Goal: Information Seeking & Learning: Learn about a topic

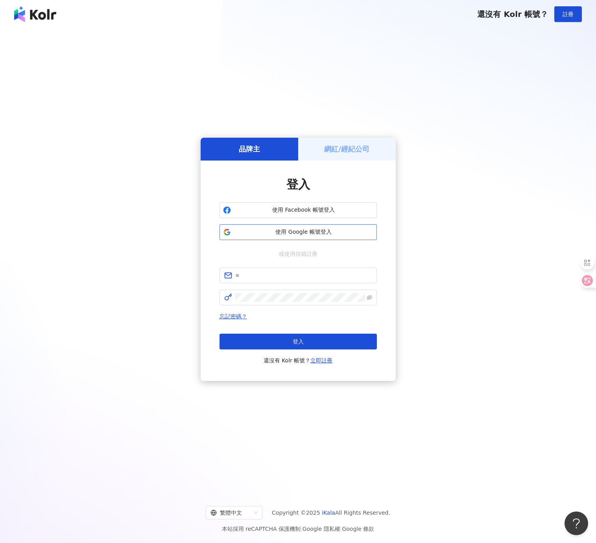
click at [312, 235] on span "使用 Google 帳號登入" at bounding box center [303, 232] width 139 height 8
click at [125, 217] on div "品牌主 網紅/經紀公司 登入 使用 Facebook 帳號登入 使用 Google 帳號登入 或使用信箱註冊 忘記密碼？ 登入 還沒有 Kolr 帳號？ 立即…" at bounding box center [297, 259] width 577 height 449
click at [302, 232] on span "使用 Google 帳號登入" at bounding box center [303, 232] width 139 height 8
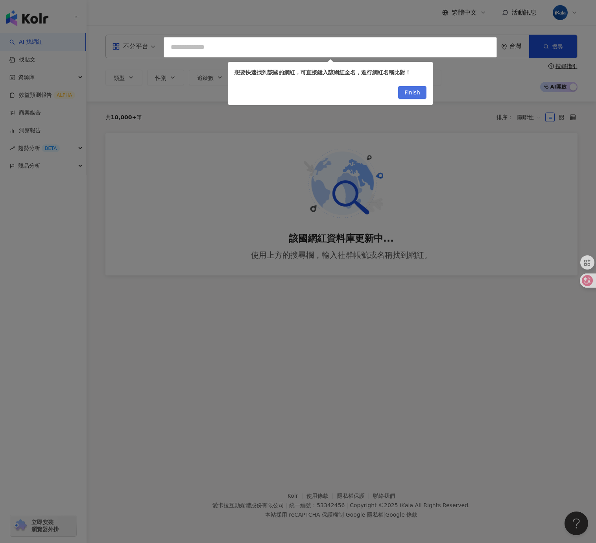
click at [420, 94] on span "Finish" at bounding box center [413, 93] width 16 height 13
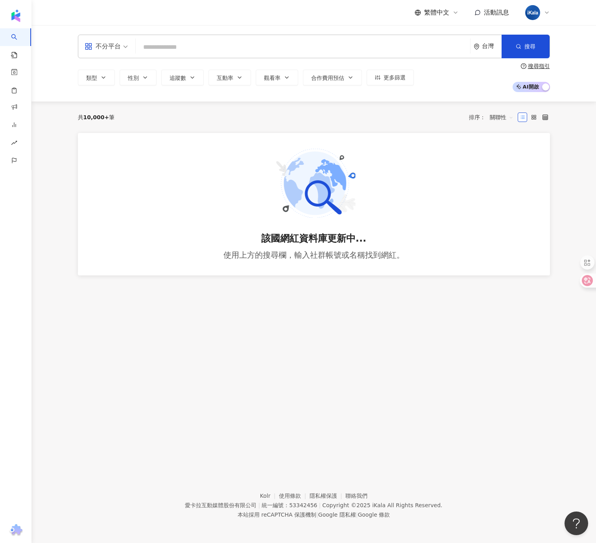
click at [92, 113] on div "共 10,000+ 筆 排序： 關聯性" at bounding box center [314, 117] width 472 height 13
click at [301, 318] on div "不分平台 台灣 搜尋 類型 性別 追蹤數 互動率 觀看率 合作費用預估 更多篩選 搜尋指引 AI 開啟 AI 關閉 共 10,000+ 筆 排序： 關聯性 該…" at bounding box center [313, 240] width 565 height 430
click at [536, 44] on button "搜尋" at bounding box center [526, 47] width 48 height 24
click at [226, 52] on input "search" at bounding box center [303, 47] width 328 height 15
type input "*"
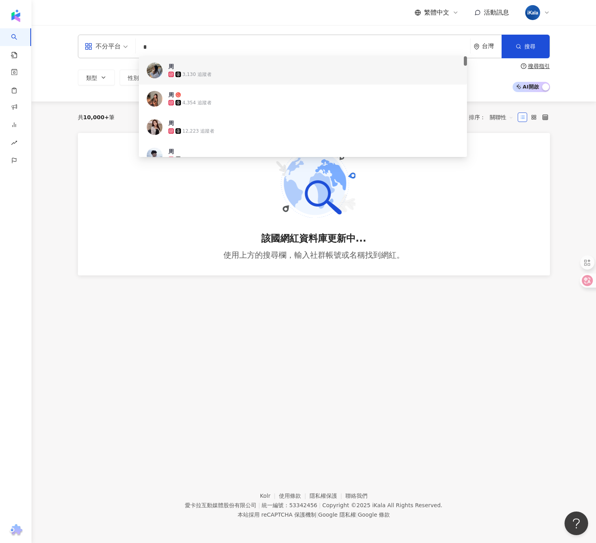
click at [381, 66] on span "周" at bounding box center [298, 67] width 261 height 8
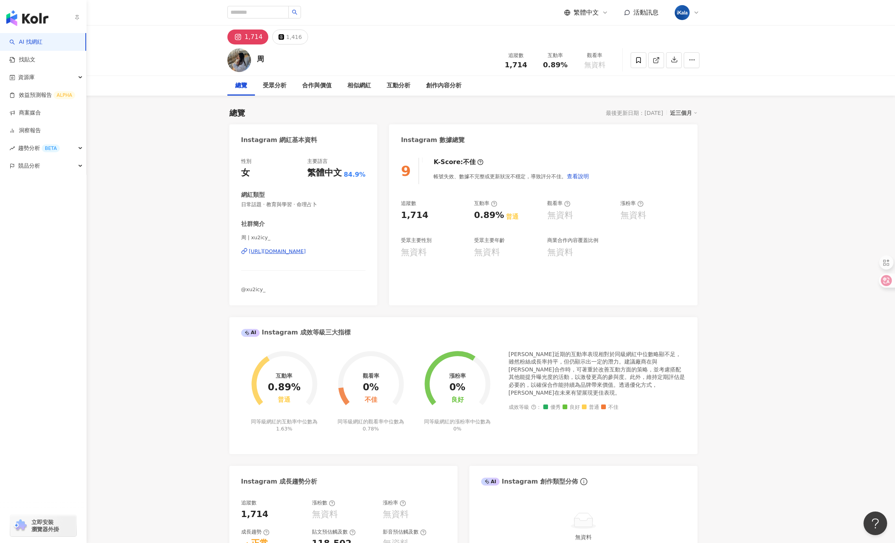
click at [21, 17] on img "button" at bounding box center [27, 18] width 42 height 16
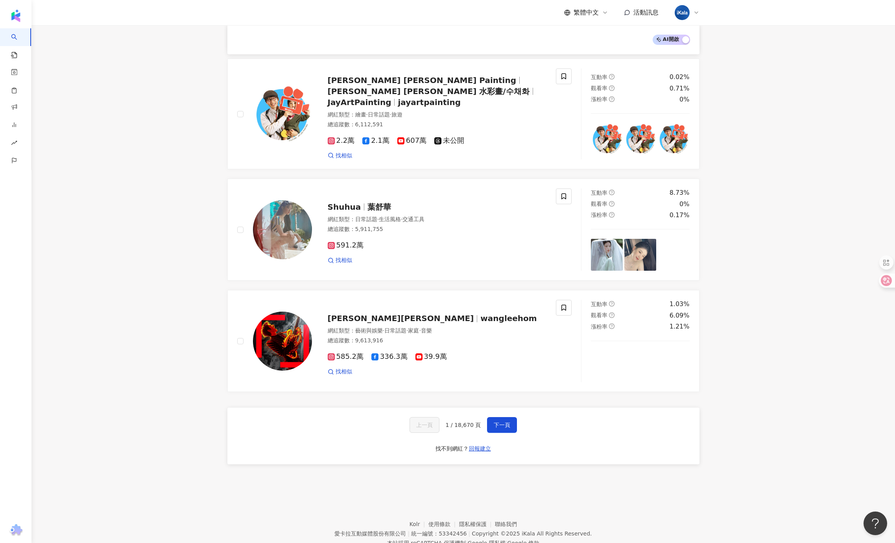
scroll to position [1097, 0]
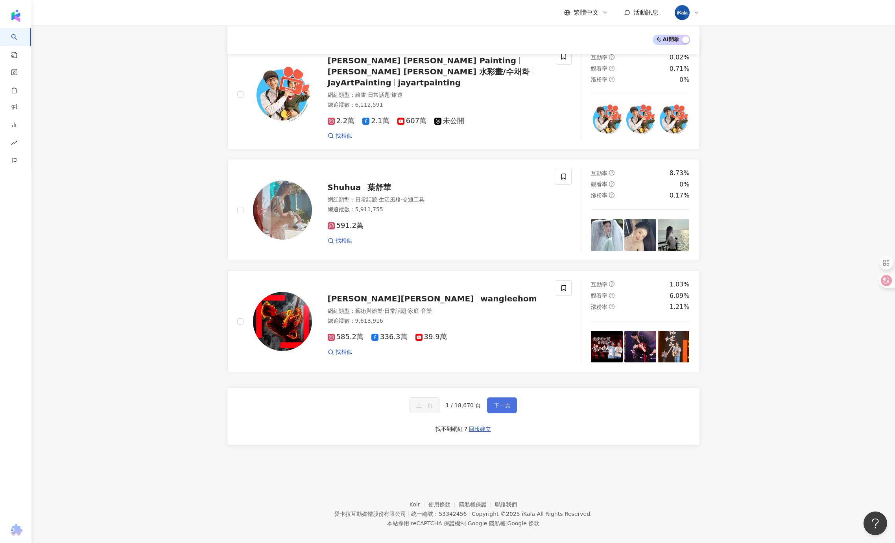
click at [504, 402] on span "下一頁" at bounding box center [502, 405] width 17 height 6
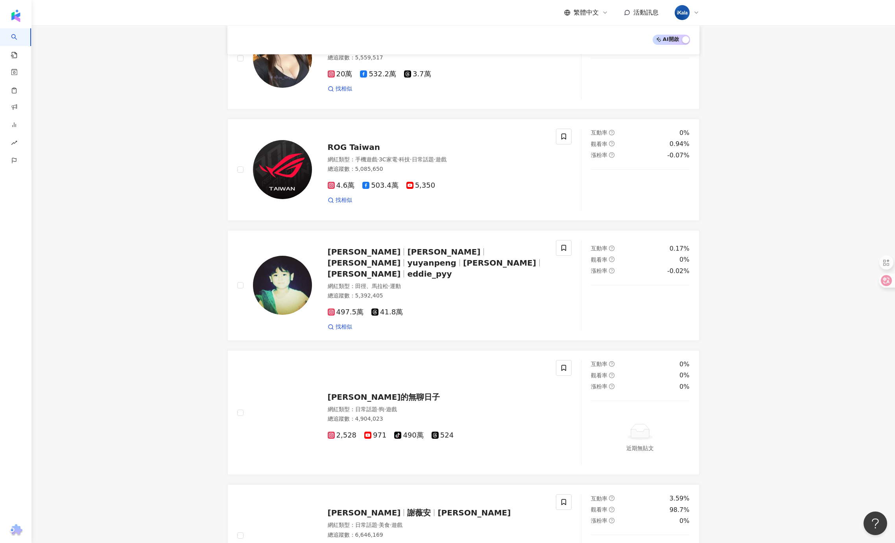
scroll to position [1120, 0]
